Goal: Find specific page/section: Find specific page/section

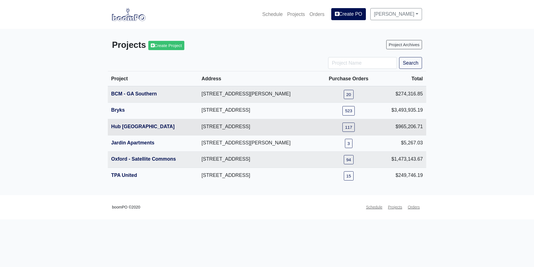
click at [139, 123] on th "Hub [GEOGRAPHIC_DATA]" at bounding box center [153, 127] width 91 height 16
click at [137, 125] on link "Hub [GEOGRAPHIC_DATA]" at bounding box center [142, 126] width 63 height 6
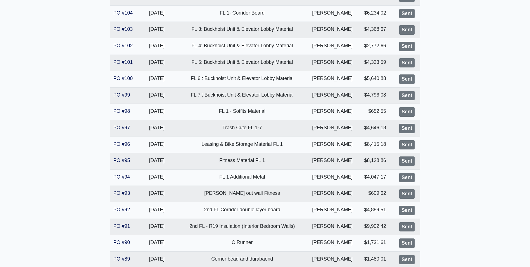
scroll to position [363, 0]
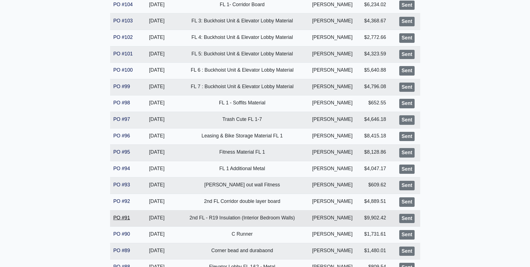
click at [118, 219] on link "PO #91" at bounding box center [121, 218] width 17 height 6
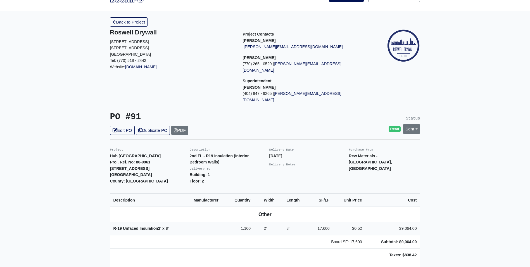
scroll to position [28, 0]
